Goal: Task Accomplishment & Management: Manage account settings

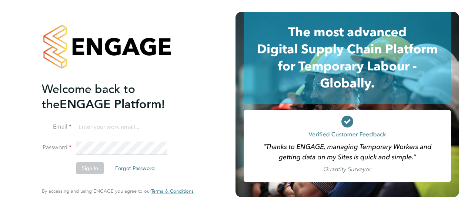
type input "[EMAIL_ADDRESS][DOMAIN_NAME]"
click at [98, 168] on button "Sign In" at bounding box center [90, 168] width 28 height 12
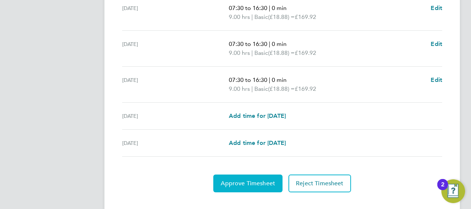
scroll to position [331, 0]
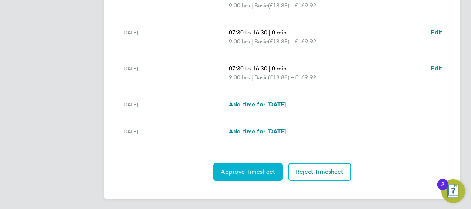
click at [250, 169] on span "Approve Timesheet" at bounding box center [248, 171] width 54 height 7
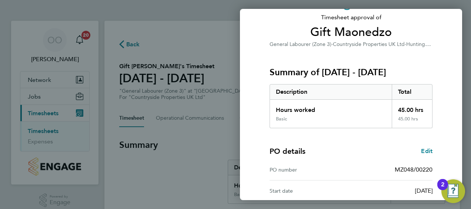
scroll to position [145, 0]
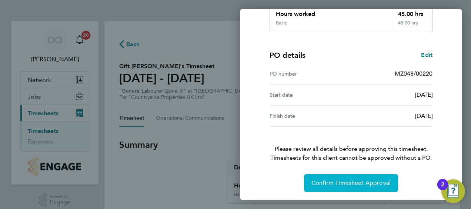
click at [337, 181] on span "Confirm Timesheet Approval" at bounding box center [350, 182] width 79 height 7
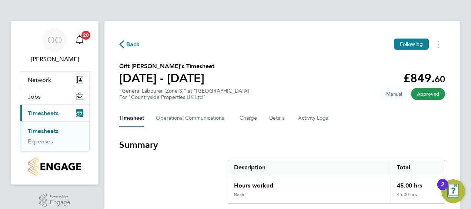
click at [55, 130] on link "Timesheets" at bounding box center [43, 130] width 31 height 7
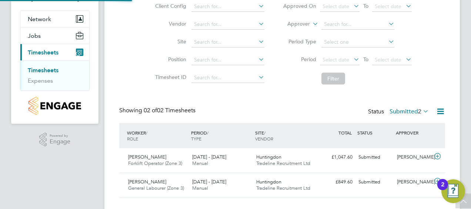
scroll to position [19, 64]
click at [148, 159] on div "[PERSON_NAME] Forklift Operator (Zone 3) [DATE] - [DATE]" at bounding box center [157, 160] width 64 height 19
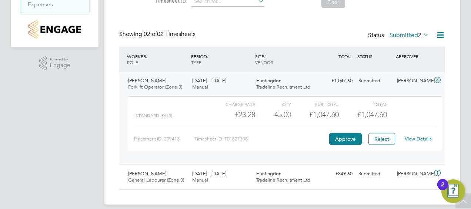
scroll to position [144, 0]
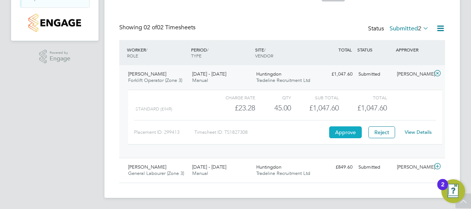
click at [336, 133] on button "Approve" at bounding box center [345, 132] width 33 height 12
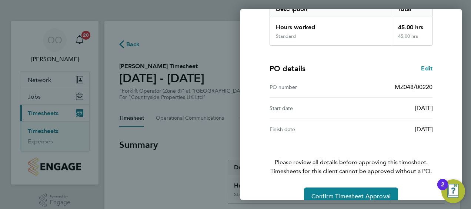
scroll to position [145, 0]
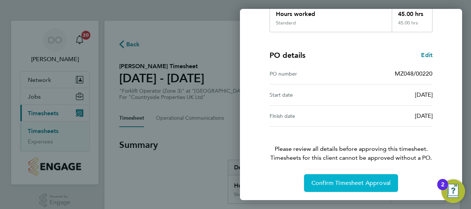
click at [377, 187] on button "Confirm Timesheet Approval" at bounding box center [351, 183] width 94 height 18
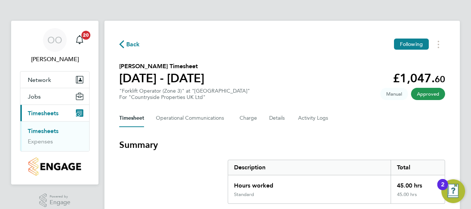
click at [48, 130] on link "Timesheets" at bounding box center [43, 130] width 31 height 7
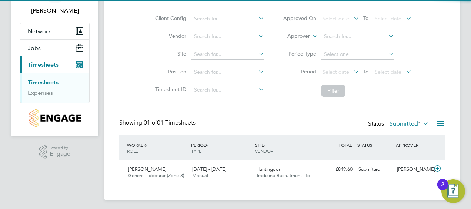
scroll to position [51, 0]
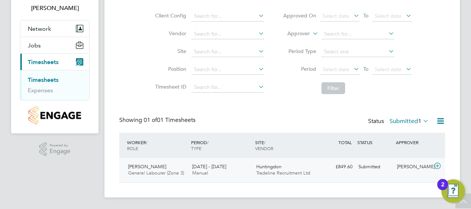
click at [138, 170] on span "General Labourer (Zone 3)" at bounding box center [156, 173] width 56 height 6
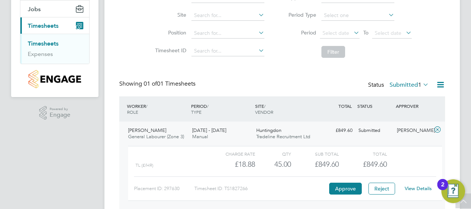
scroll to position [119, 0]
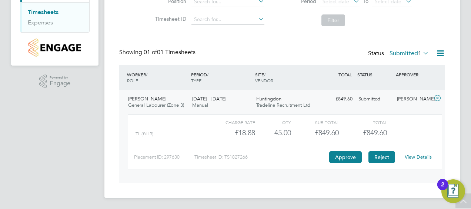
click at [378, 156] on button "Reject" at bounding box center [381, 157] width 27 height 12
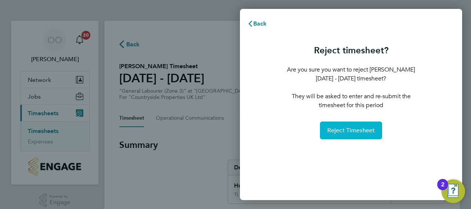
click at [355, 133] on span "Reject Timesheet" at bounding box center [351, 130] width 48 height 7
